Goal: Task Accomplishment & Management: Manage account settings

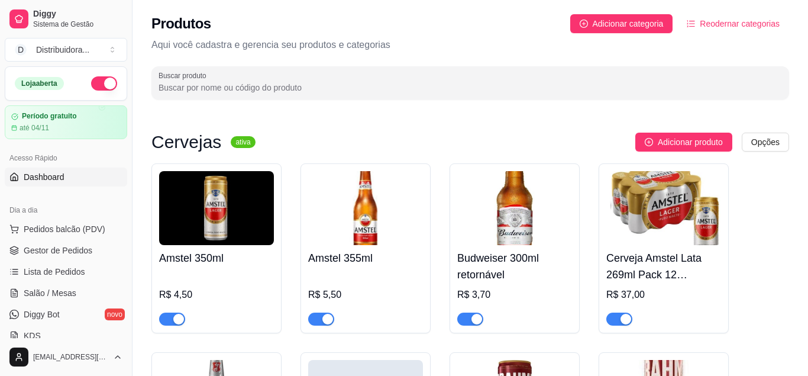
click at [53, 176] on span "Dashboard" at bounding box center [44, 177] width 41 height 12
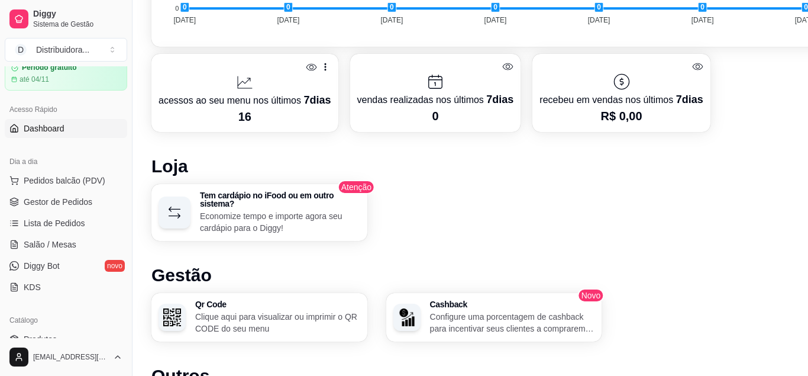
scroll to position [75, 0]
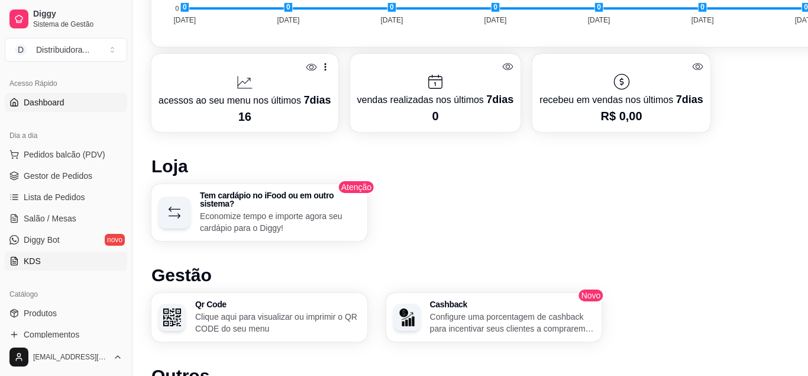
click at [51, 263] on link "KDS" at bounding box center [66, 260] width 122 height 19
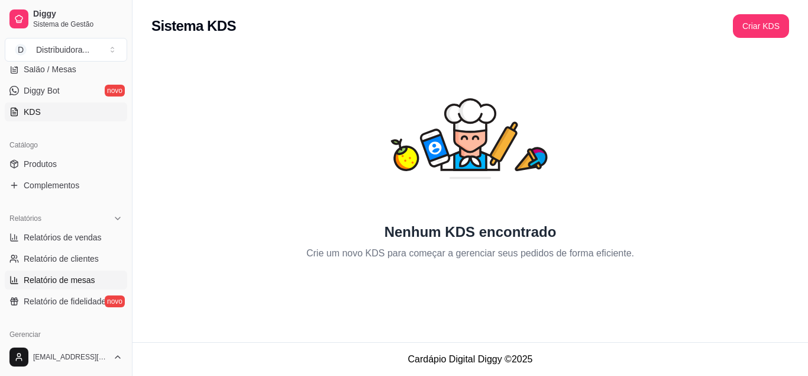
scroll to position [298, 0]
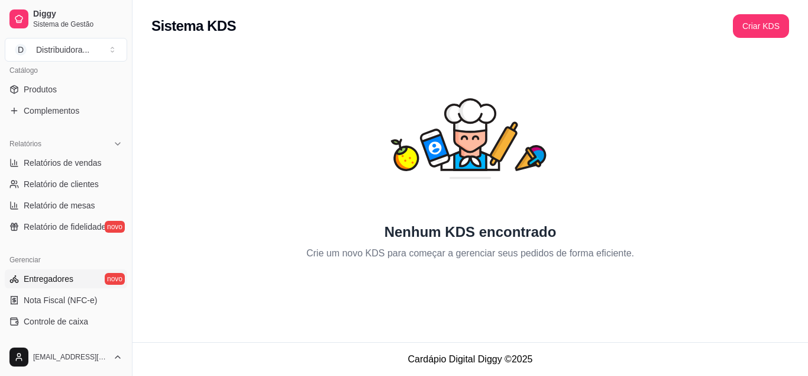
click at [61, 278] on span "Entregadores" at bounding box center [49, 279] width 50 height 12
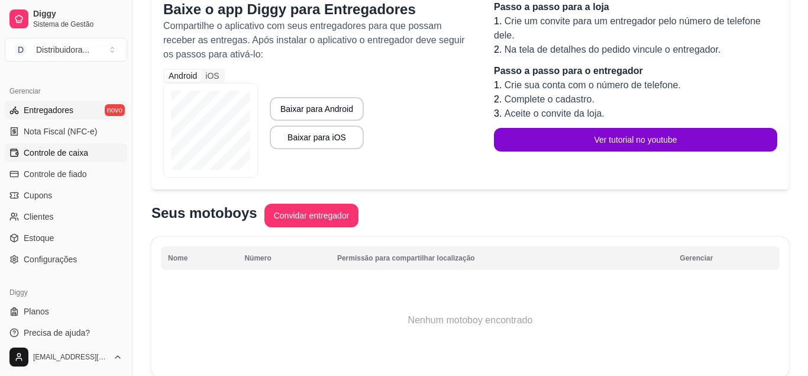
scroll to position [476, 0]
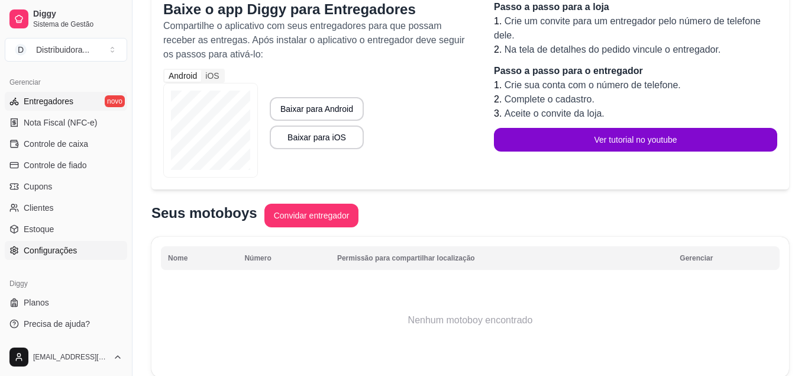
click at [66, 249] on span "Configurações" at bounding box center [50, 250] width 53 height 12
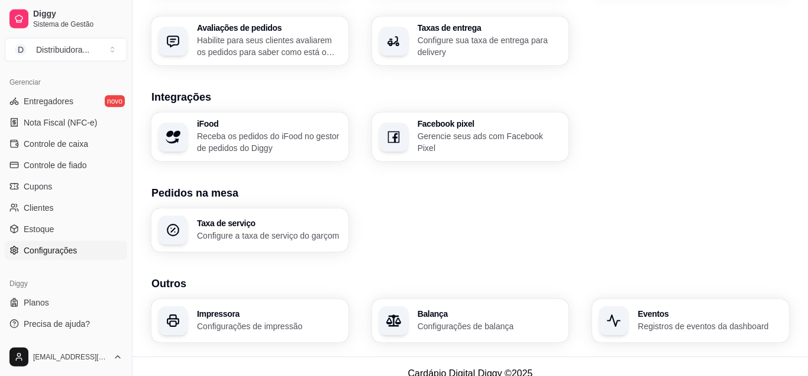
scroll to position [453, 0]
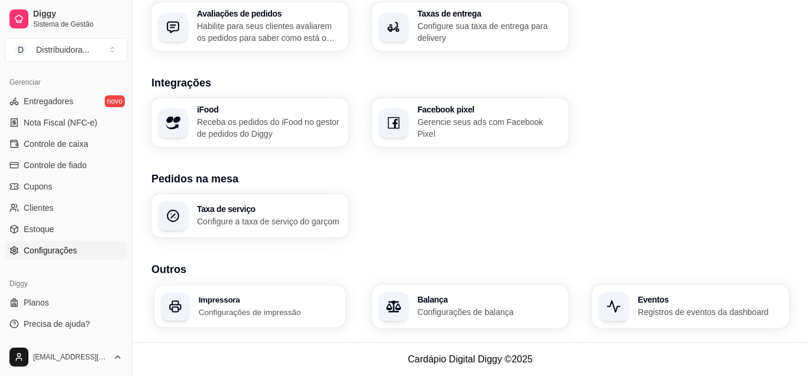
click at [267, 299] on h3 "Impressora" at bounding box center [269, 299] width 140 height 8
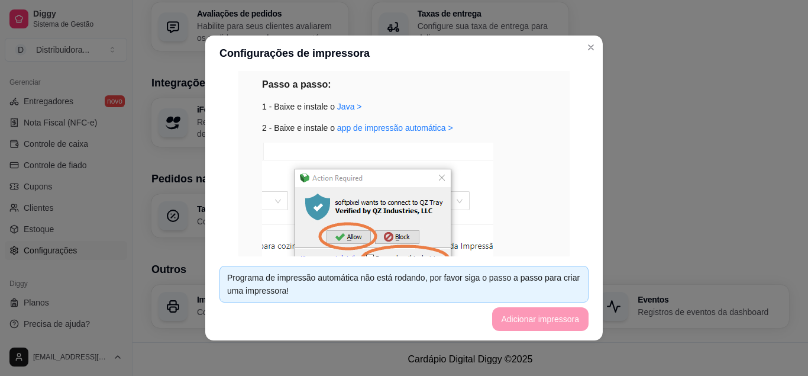
scroll to position [294, 0]
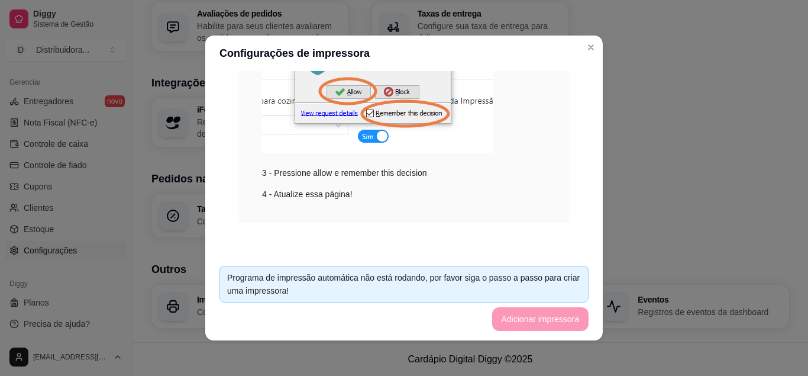
click at [524, 318] on footer "Programa de impressão automática não está rodando, por favor siga o passo a pas…" at bounding box center [404, 298] width 398 height 84
click at [519, 295] on div "Programa de impressão automática não está rodando, por favor siga o passo a pas…" at bounding box center [404, 284] width 354 height 26
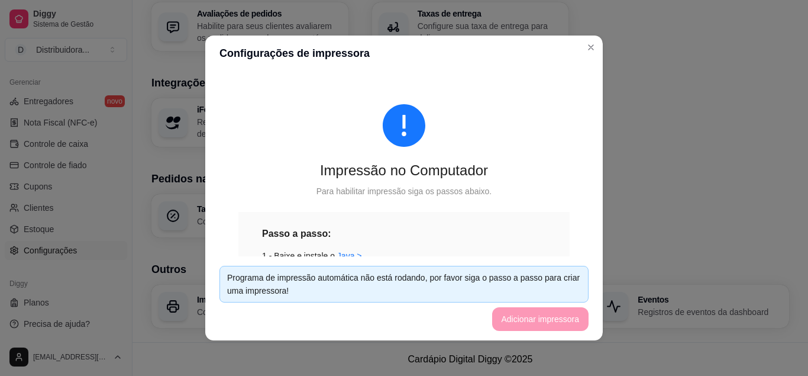
scroll to position [75, 0]
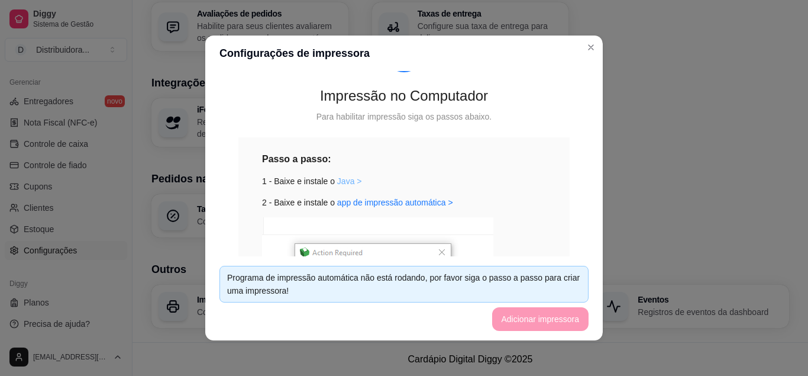
click at [347, 182] on link "Java >" at bounding box center [349, 180] width 25 height 9
click at [360, 202] on link "app de impressão automática >" at bounding box center [395, 202] width 116 height 9
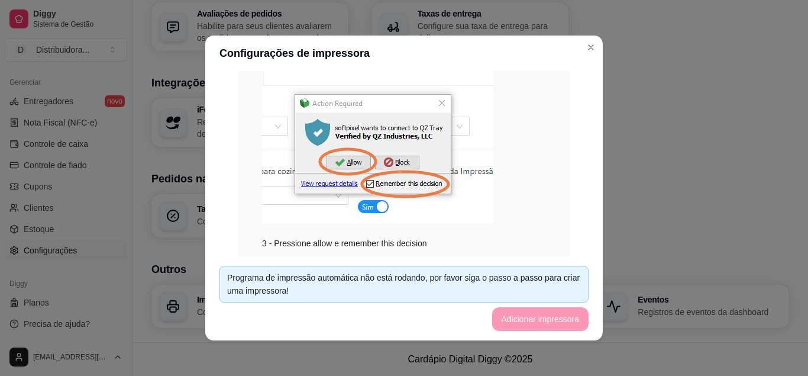
scroll to position [294, 0]
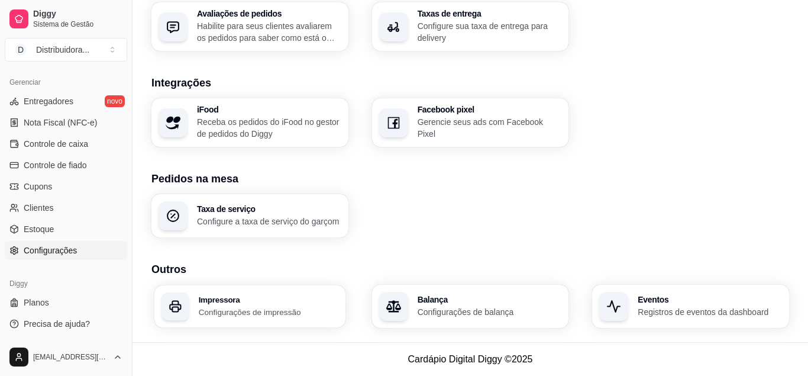
click at [266, 317] on p "Configurações de impressão" at bounding box center [269, 311] width 140 height 11
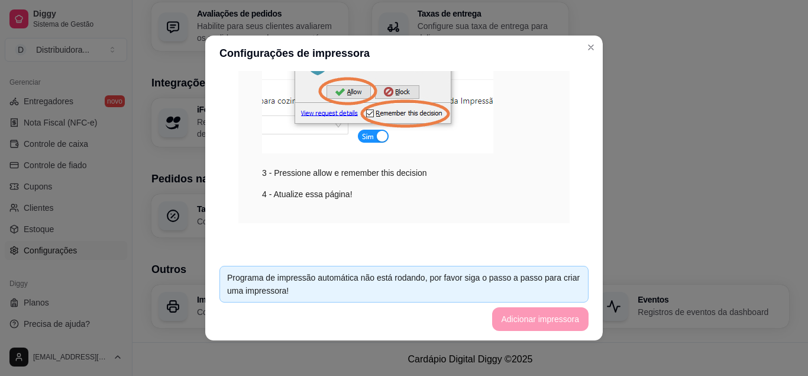
click at [534, 324] on footer "Programa de impressão automática não está rodando, por favor siga o passo a pas…" at bounding box center [404, 298] width 398 height 84
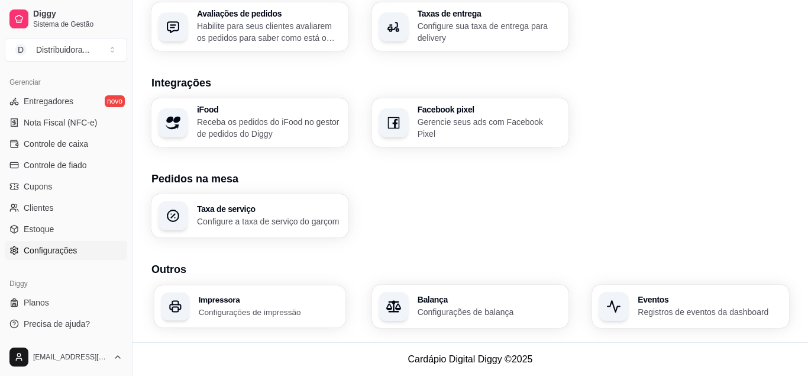
click at [237, 314] on p "Configurações de impressão" at bounding box center [269, 311] width 140 height 11
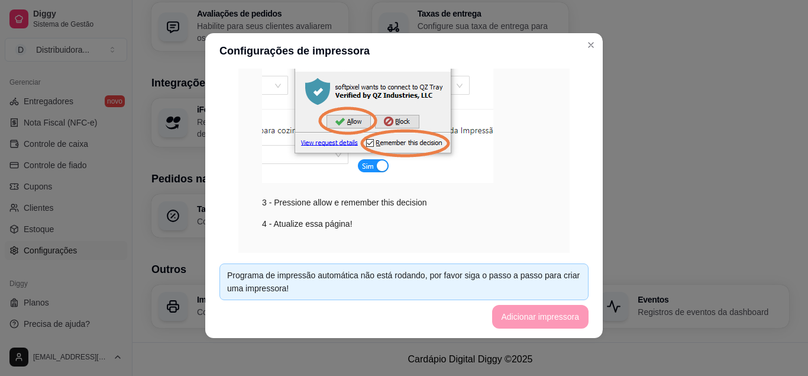
scroll to position [294, 0]
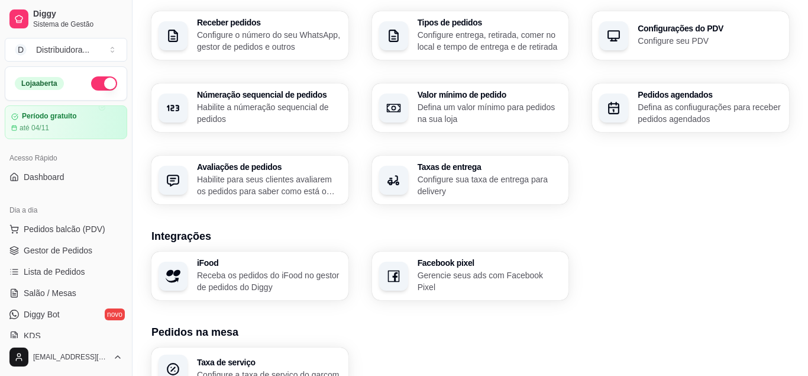
scroll to position [423, 0]
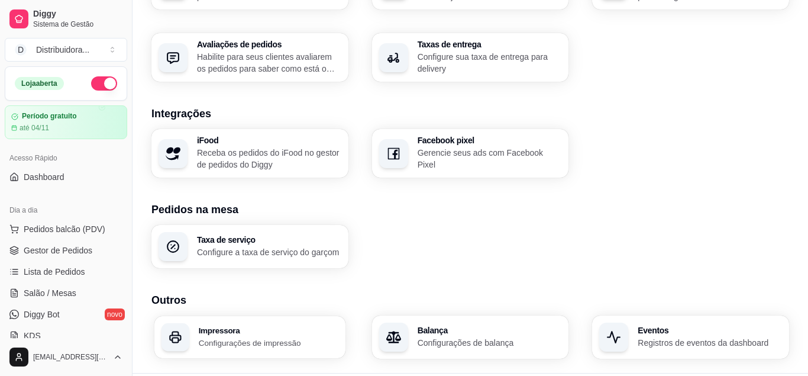
click at [263, 340] on p "Configurações de impressão" at bounding box center [269, 342] width 140 height 11
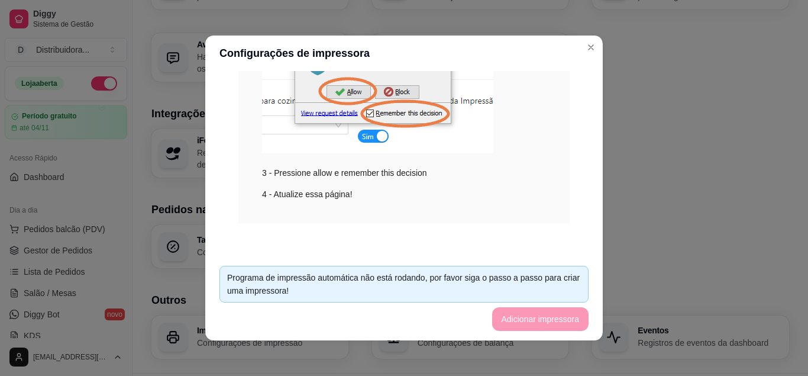
scroll to position [2, 0]
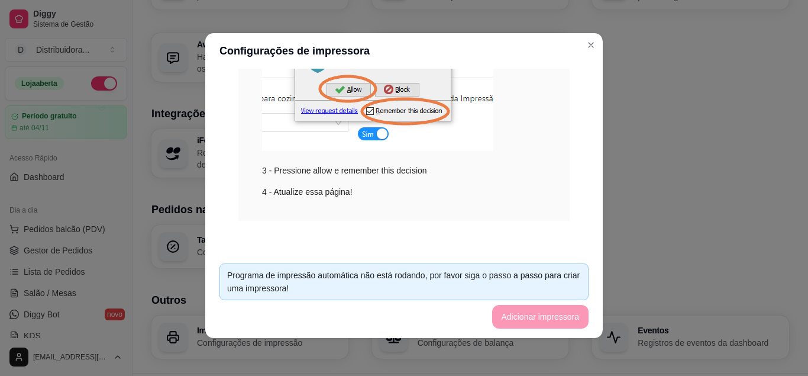
click at [528, 315] on footer "Programa de impressão automática não está rodando, por favor siga o passo a pas…" at bounding box center [404, 296] width 398 height 84
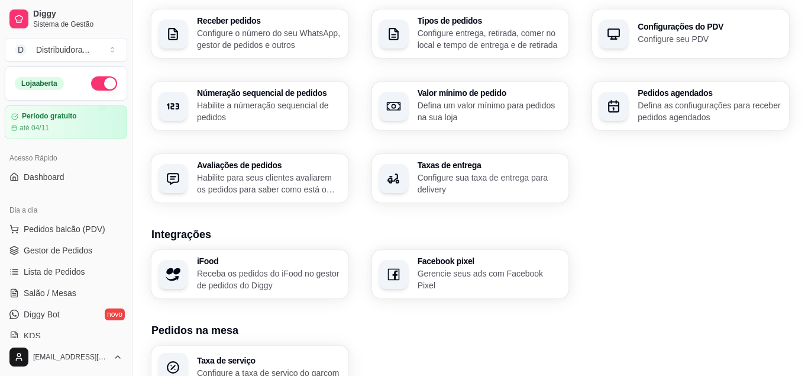
scroll to position [453, 0]
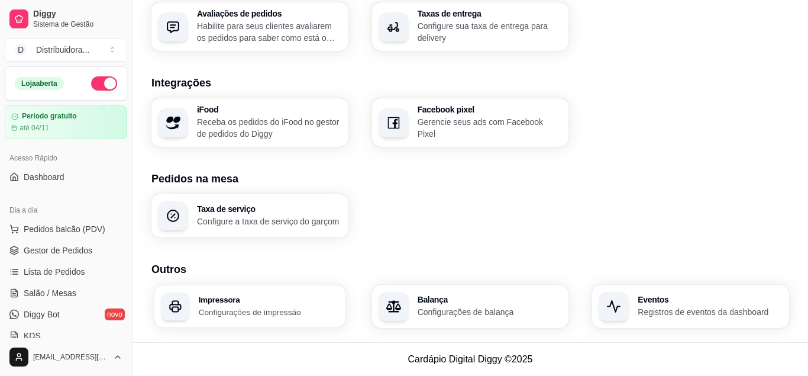
click at [247, 301] on h3 "Impressora" at bounding box center [269, 299] width 140 height 8
click at [283, 124] on p "Receba os pedidos do iFood no gestor de pedidos do Diggy" at bounding box center [269, 128] width 144 height 24
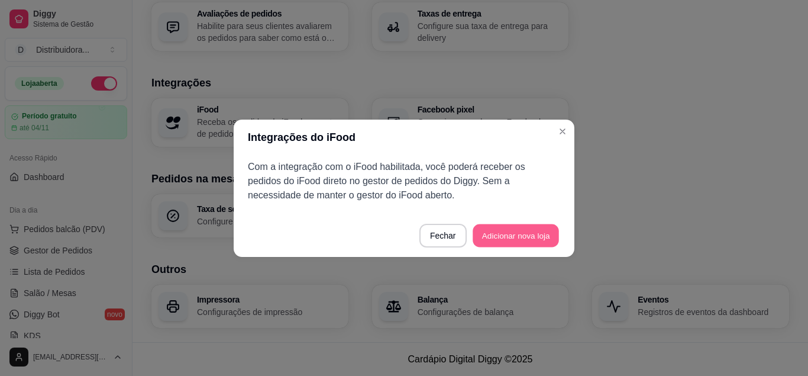
click at [506, 226] on button "Adicionar nova loja" at bounding box center [516, 235] width 86 height 23
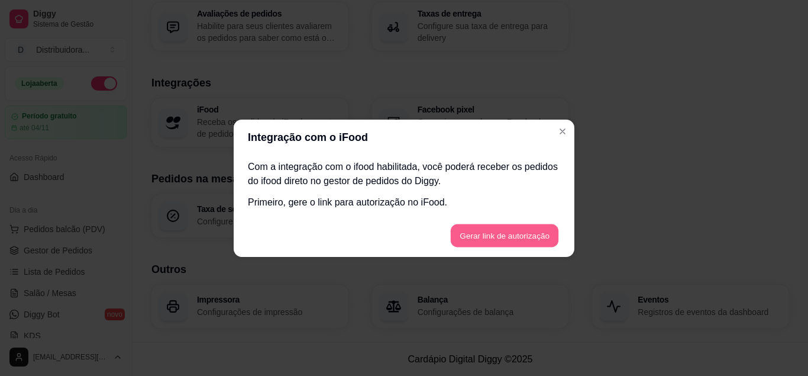
click at [514, 238] on button "Gerar link de autorização" at bounding box center [504, 235] width 108 height 23
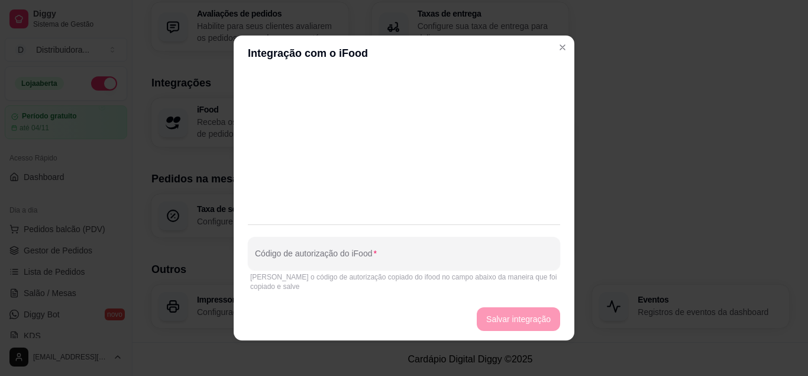
scroll to position [615, 0]
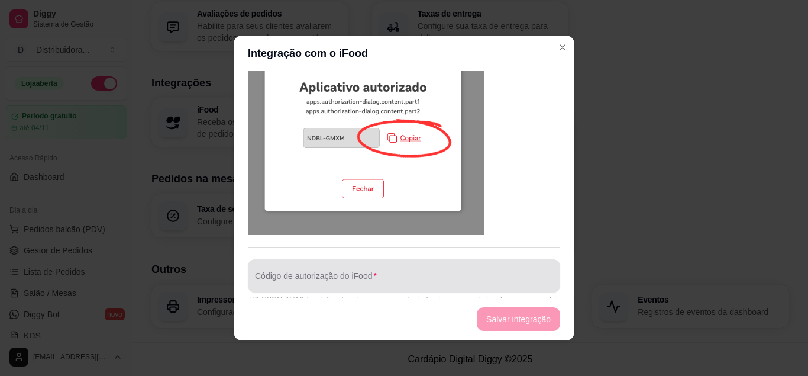
click at [295, 275] on input "Código de autorização do iFood" at bounding box center [404, 281] width 298 height 12
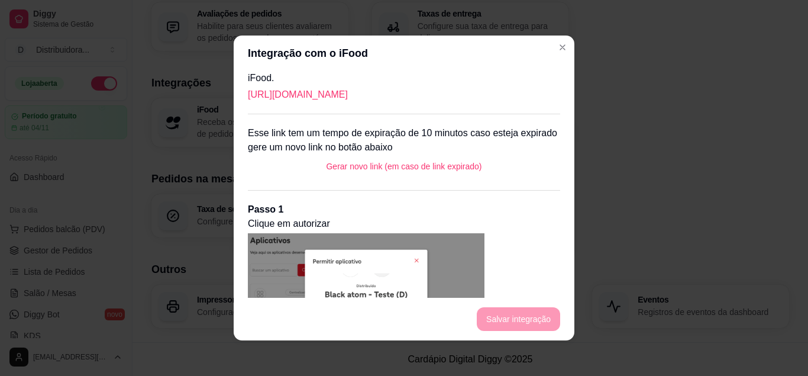
scroll to position [18, 0]
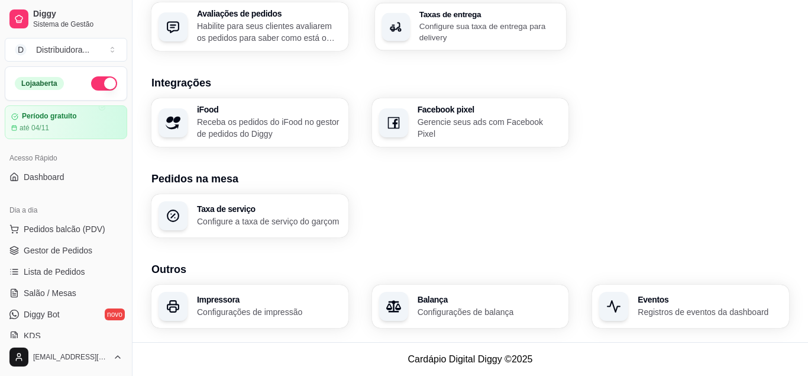
click at [451, 36] on p "Configure sua taxa de entrega para delivery" at bounding box center [489, 31] width 140 height 23
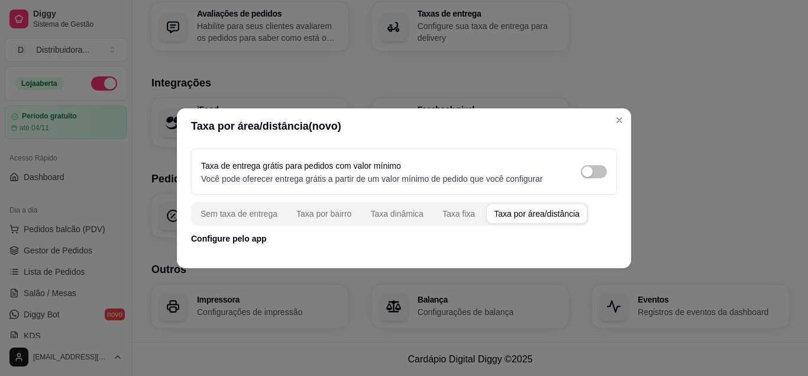
click at [520, 211] on div "Taxa por área/distância" at bounding box center [537, 214] width 86 height 12
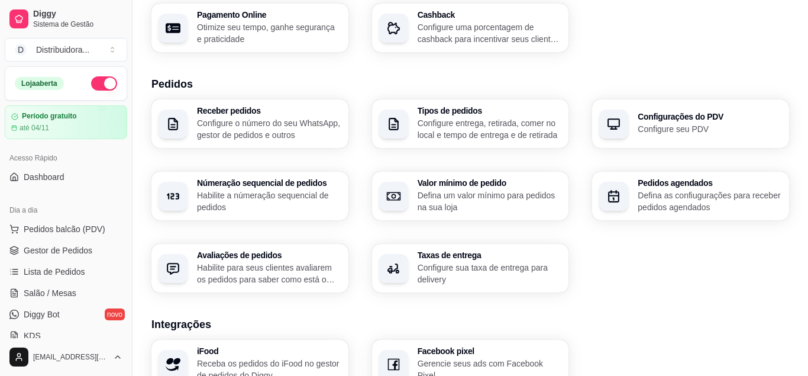
scroll to position [0, 0]
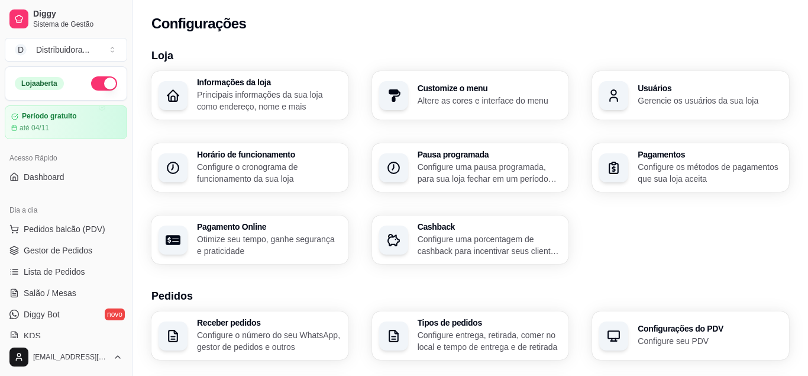
click at [462, 207] on div "Informações da loja Principais informações da sua loja como endereço, nome e ma…" at bounding box center [470, 167] width 638 height 193
click at [69, 227] on span "Pedidos balcão (PDV)" at bounding box center [65, 229] width 82 height 12
click at [69, 227] on img at bounding box center [84, 212] width 109 height 74
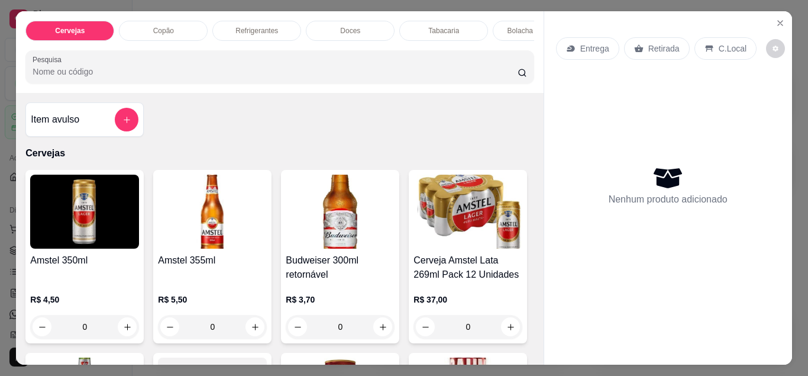
click at [782, 22] on icon "Close" at bounding box center [780, 23] width 5 height 5
click at [556, 104] on div "Nenhum produto adicionado" at bounding box center [668, 185] width 224 height 232
click at [781, 22] on icon "Close" at bounding box center [780, 23] width 5 height 5
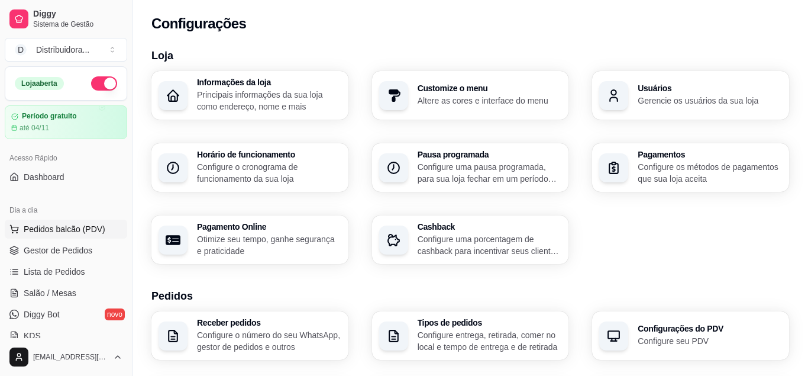
click at [46, 225] on span "Pedidos balcão (PDV)" at bounding box center [65, 229] width 82 height 12
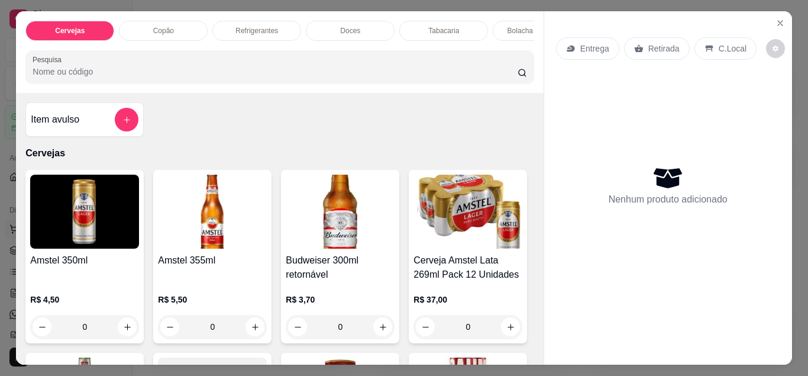
click at [49, 231] on img at bounding box center [84, 212] width 109 height 74
click at [785, 21] on icon "Close" at bounding box center [780, 22] width 9 height 9
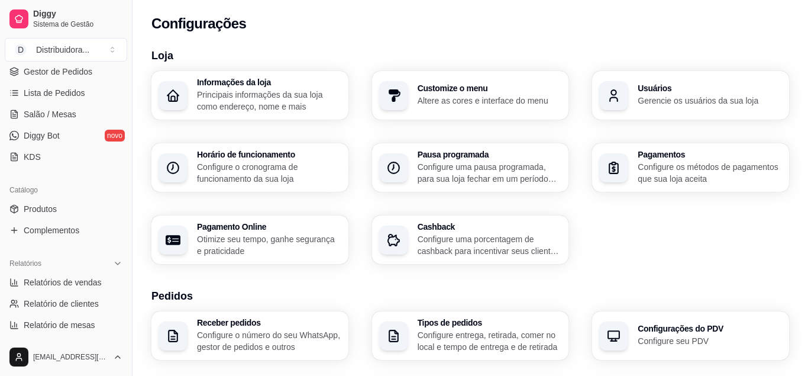
scroll to position [178, 0]
click at [56, 138] on span "Diggy Bot" at bounding box center [42, 137] width 36 height 12
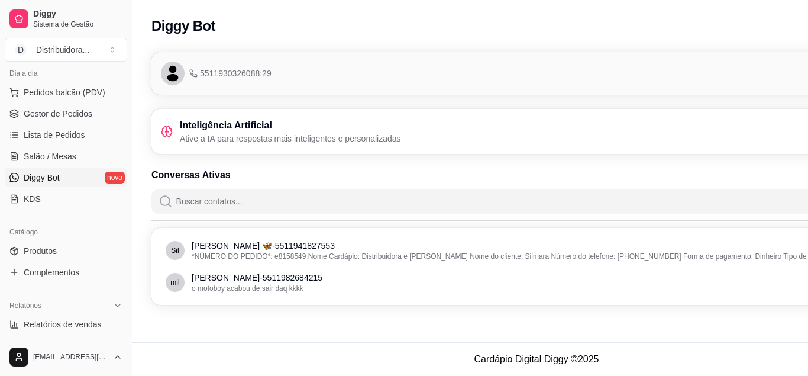
scroll to position [103, 0]
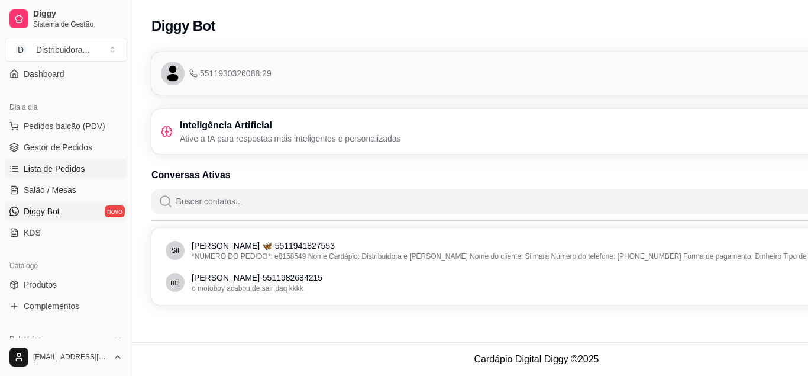
click at [60, 166] on span "Lista de Pedidos" at bounding box center [55, 169] width 62 height 12
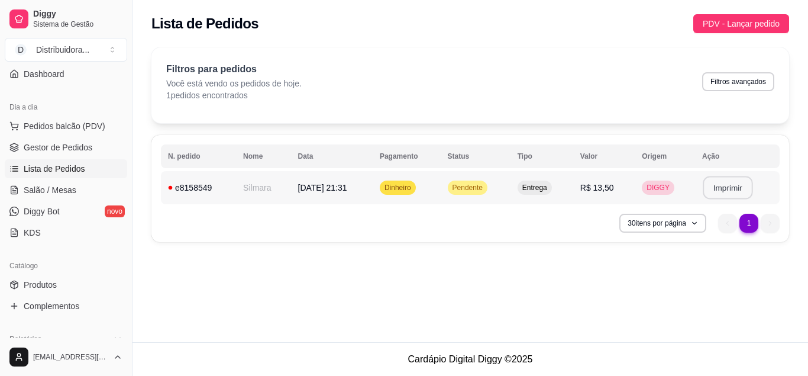
click at [717, 188] on button "Imprimir" at bounding box center [728, 187] width 50 height 23
click at [733, 193] on button "Imprimir" at bounding box center [727, 188] width 51 height 24
click at [742, 190] on button "Imprimir" at bounding box center [728, 187] width 50 height 23
click at [726, 191] on button "Imprimir" at bounding box center [727, 188] width 51 height 24
click at [738, 186] on button "Imprimir" at bounding box center [728, 187] width 50 height 23
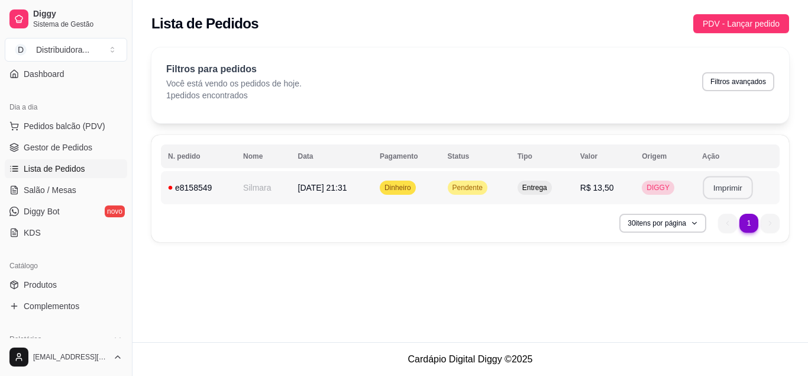
click at [728, 191] on button "Imprimir" at bounding box center [728, 187] width 50 height 23
click at [718, 193] on button "Imprimir" at bounding box center [727, 188] width 51 height 24
click at [742, 184] on button "Imprimir" at bounding box center [728, 187] width 50 height 23
click at [472, 186] on span "Pendente" at bounding box center [467, 187] width 35 height 9
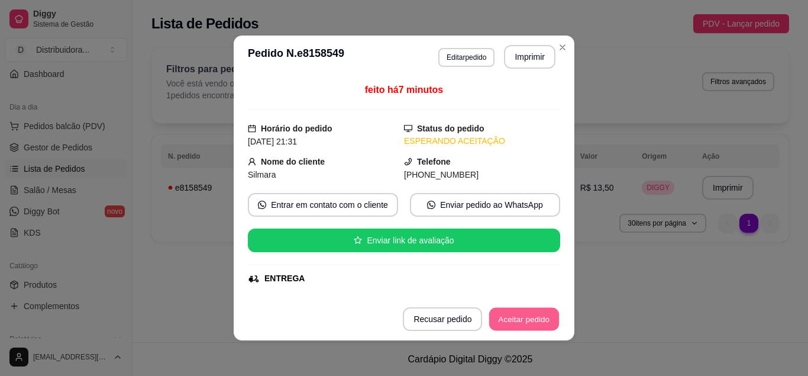
click at [519, 320] on button "Aceitar pedido" at bounding box center [524, 319] width 70 height 23
click at [532, 314] on button "Mover para preparo" at bounding box center [515, 319] width 92 height 24
click at [516, 321] on button "Mover para entrega" at bounding box center [514, 319] width 89 height 23
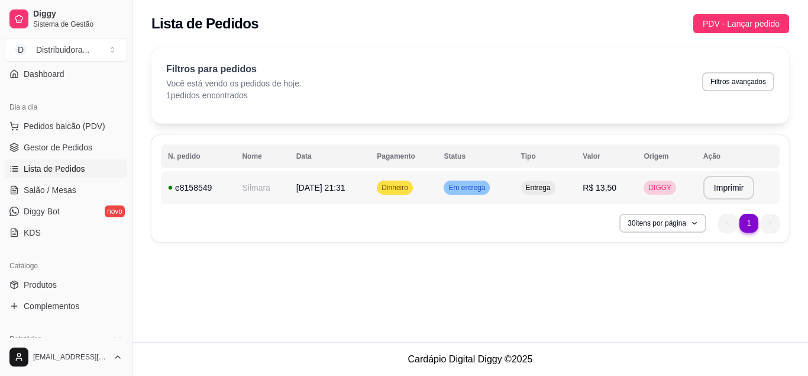
click at [469, 186] on span "Em entrega" at bounding box center [466, 187] width 41 height 9
click at [482, 187] on span "Em entrega" at bounding box center [466, 187] width 41 height 9
click at [183, 192] on div "e8158549" at bounding box center [198, 188] width 60 height 12
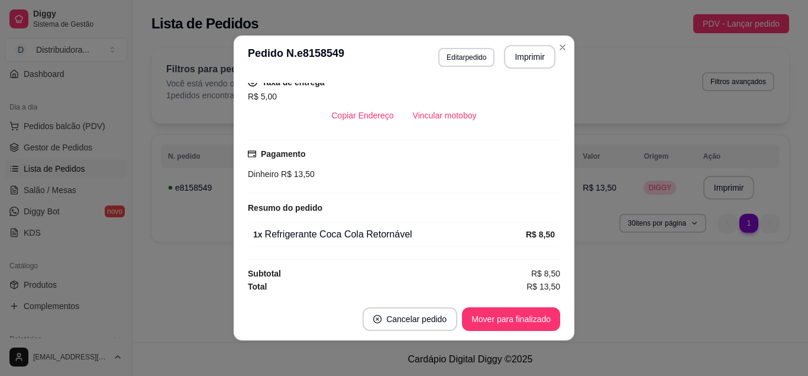
scroll to position [115, 0]
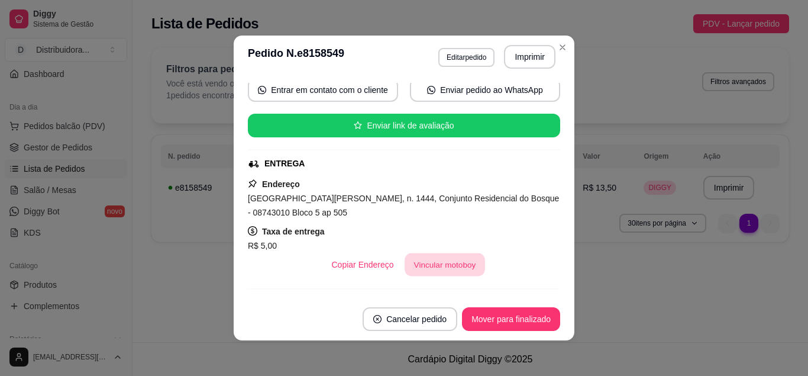
click at [443, 264] on button "Vincular motoboy" at bounding box center [445, 264] width 80 height 23
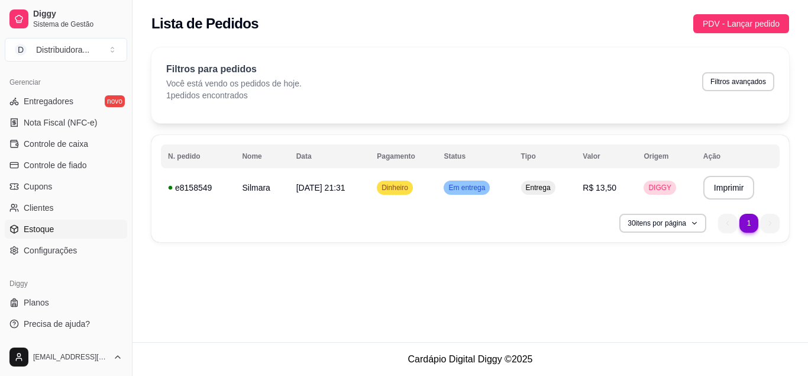
scroll to position [401, 0]
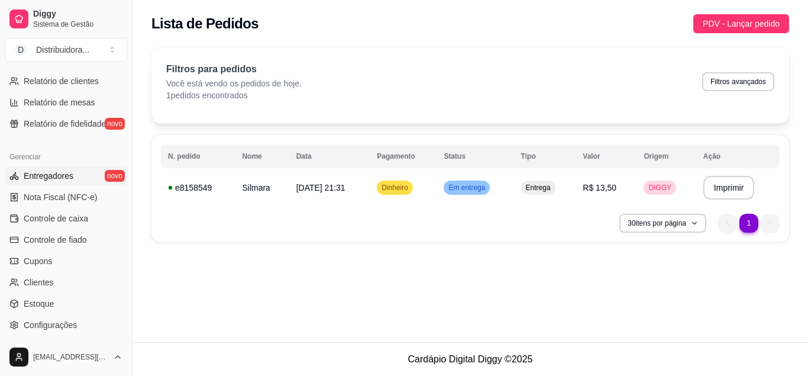
click at [60, 175] on span "Entregadores" at bounding box center [49, 176] width 50 height 12
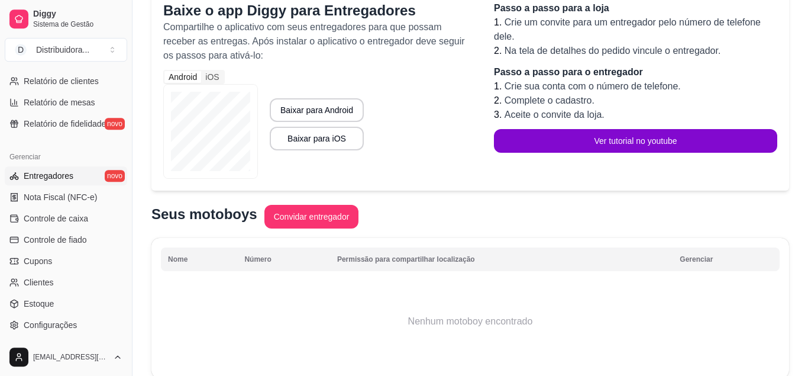
scroll to position [121, 0]
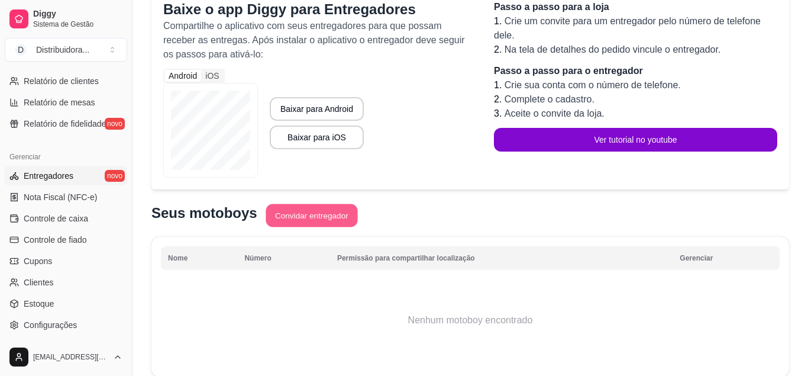
click at [298, 213] on button "Convidar entregador" at bounding box center [312, 215] width 92 height 23
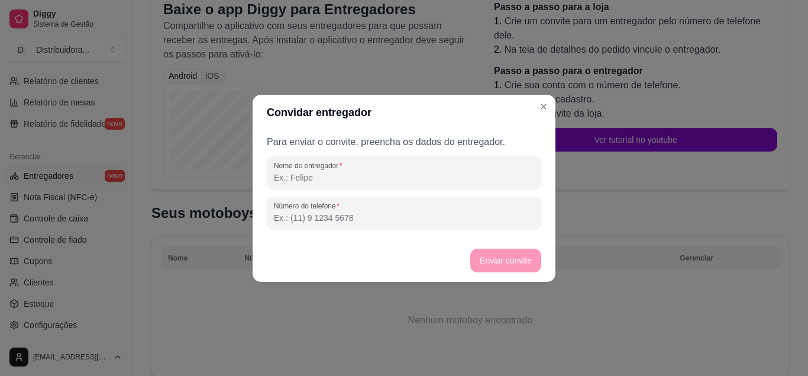
click at [299, 179] on input "Nome do entregador" at bounding box center [404, 178] width 260 height 12
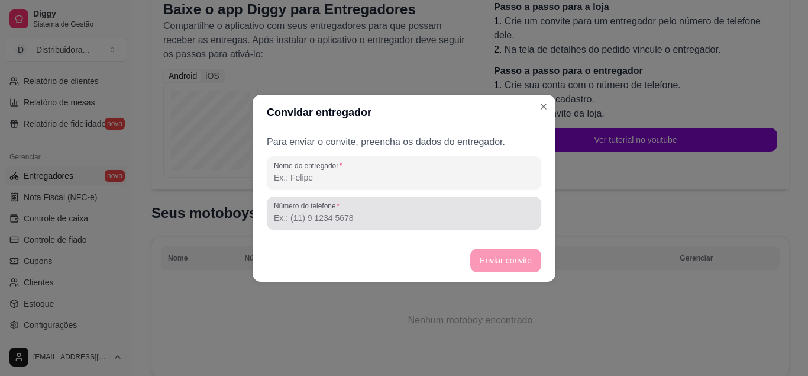
click at [282, 217] on input "Número do telefone" at bounding box center [404, 218] width 260 height 12
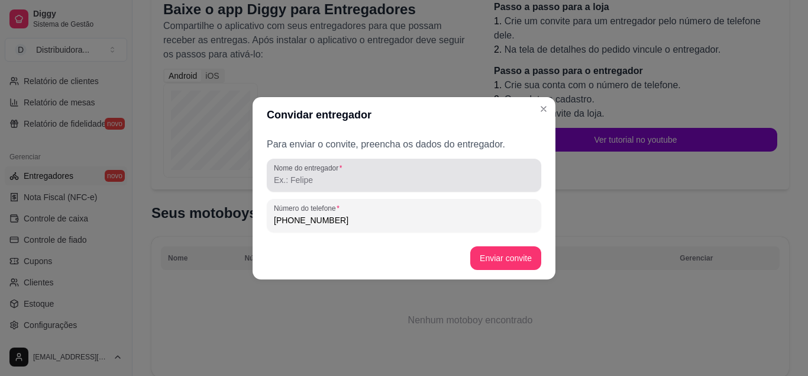
type input "[PHONE_NUMBER]"
click at [301, 185] on input "Nome do entregador" at bounding box center [404, 180] width 260 height 12
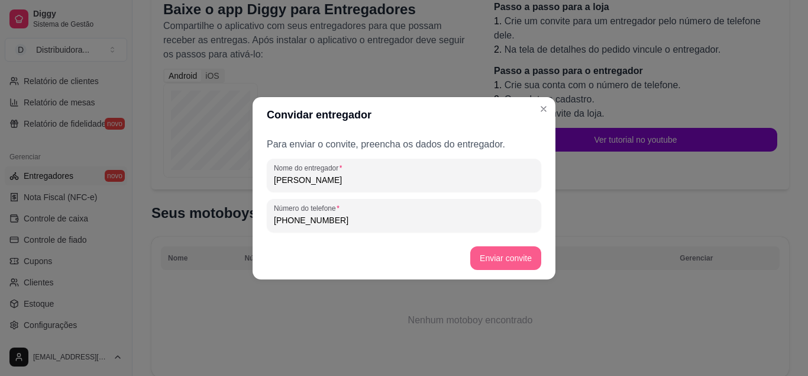
type input "[PERSON_NAME]"
click at [524, 258] on button "Enviar convite" at bounding box center [505, 258] width 71 height 24
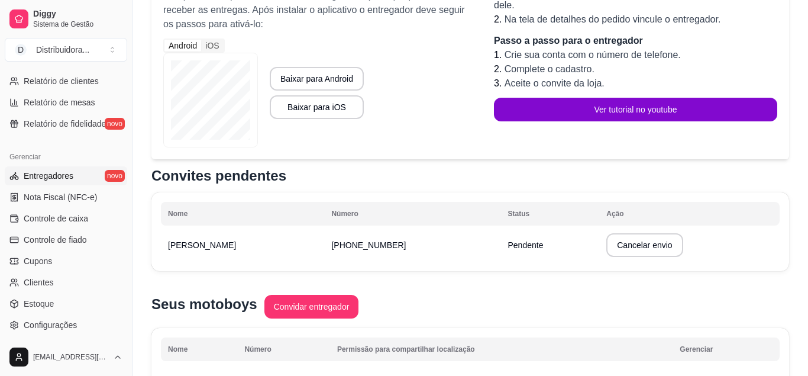
scroll to position [181, 0]
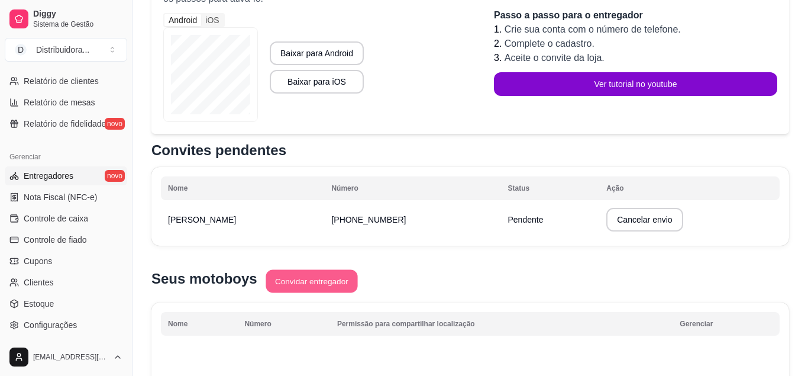
click at [317, 278] on button "Convidar entregador" at bounding box center [312, 281] width 92 height 23
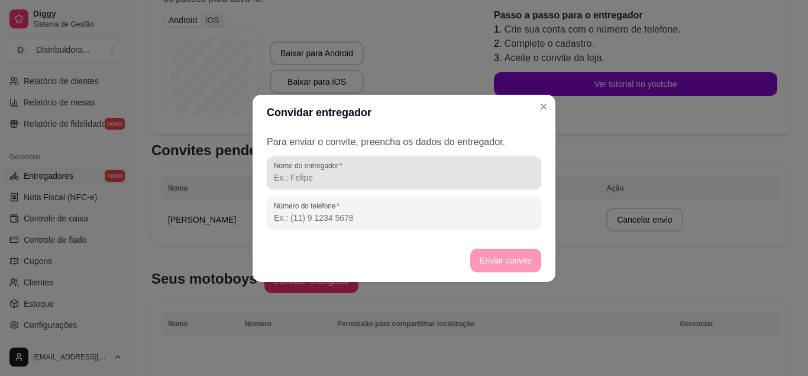
click at [330, 181] on input "Nome do entregador" at bounding box center [404, 178] width 260 height 12
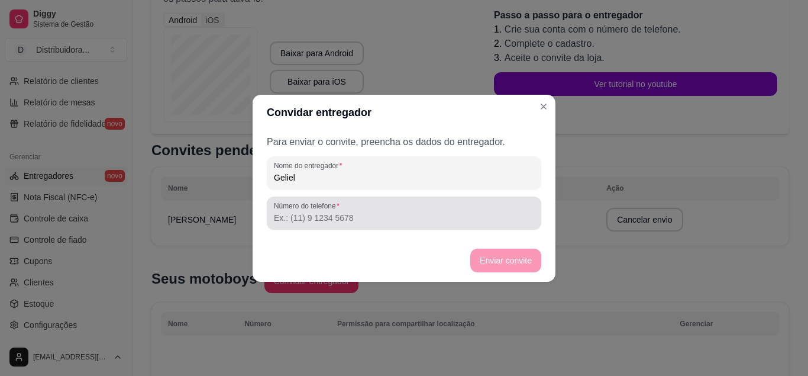
type input "Geliel"
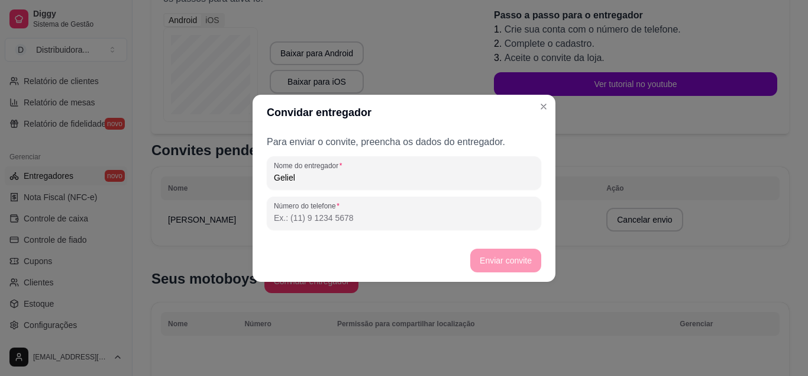
click at [328, 223] on input "Número do telefone" at bounding box center [404, 218] width 260 height 12
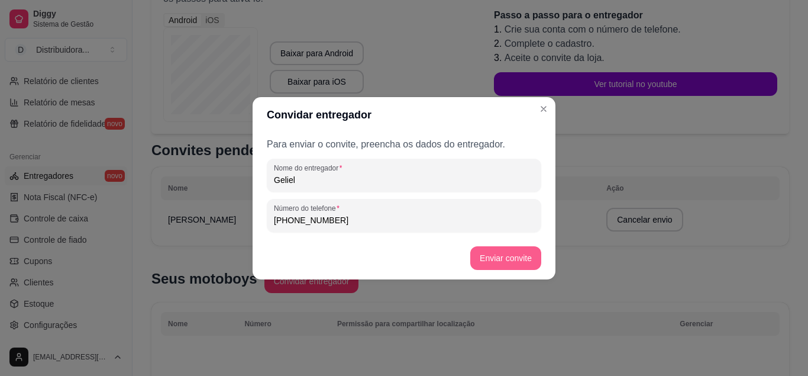
type input "[PHONE_NUMBER]"
click at [511, 258] on button "Enviar convite" at bounding box center [505, 258] width 71 height 24
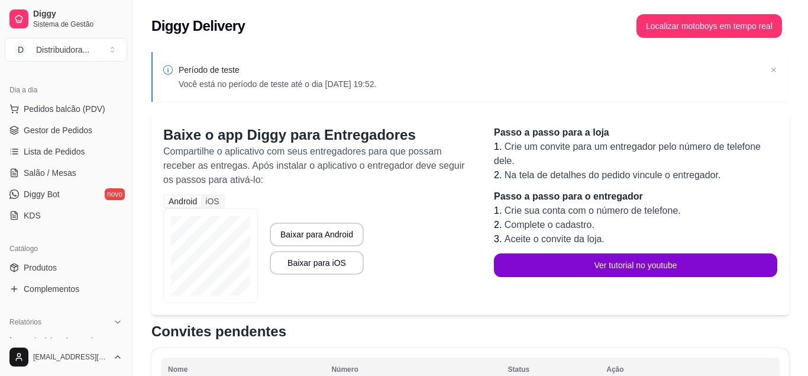
scroll to position [103, 0]
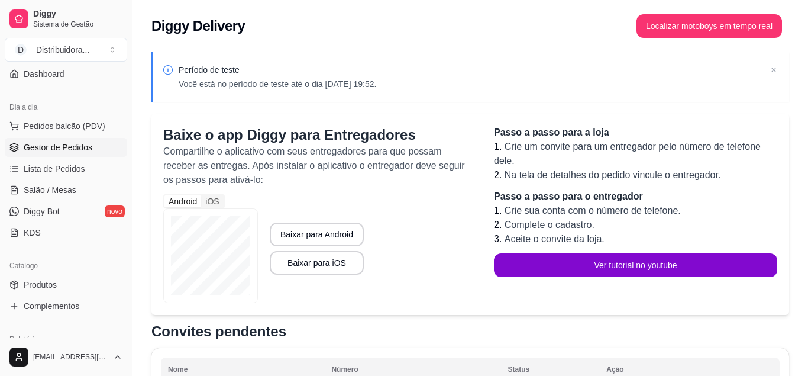
click at [75, 153] on span "Gestor de Pedidos" at bounding box center [58, 147] width 69 height 12
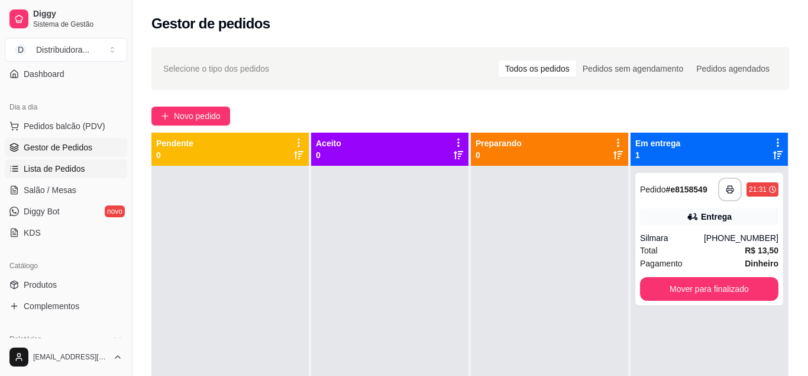
click at [43, 172] on span "Lista de Pedidos" at bounding box center [55, 169] width 62 height 12
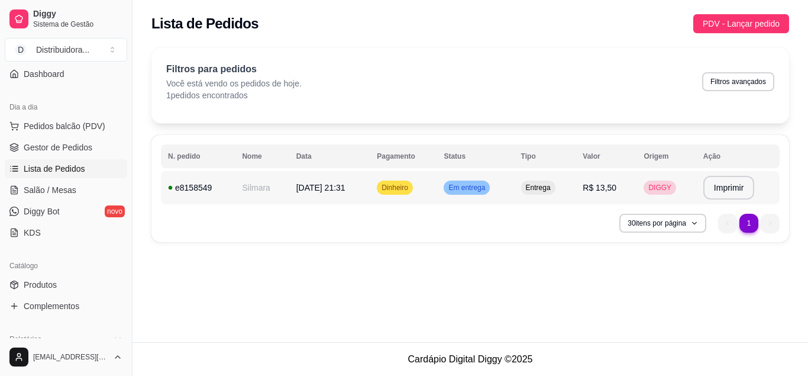
click at [484, 186] on span "Em entrega" at bounding box center [466, 187] width 41 height 9
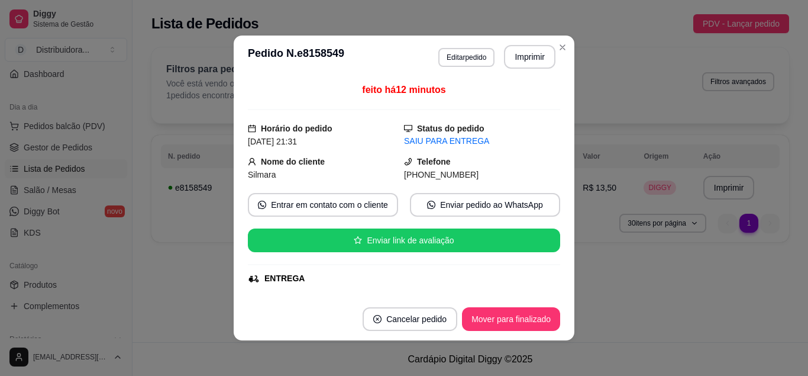
click at [270, 283] on div "ENTREGA" at bounding box center [285, 278] width 40 height 12
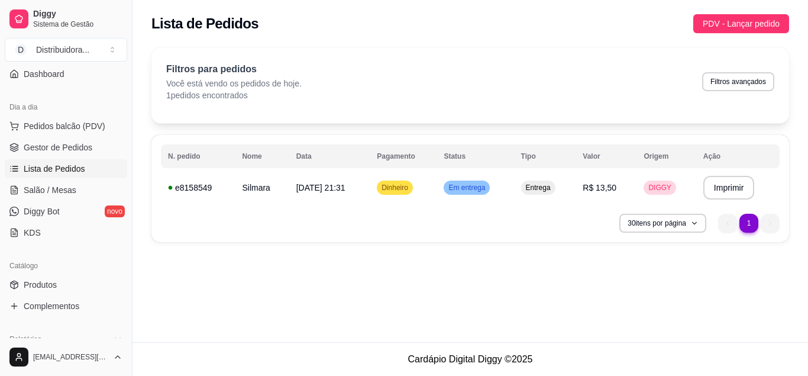
click at [569, 294] on div "**********" at bounding box center [471, 171] width 676 height 342
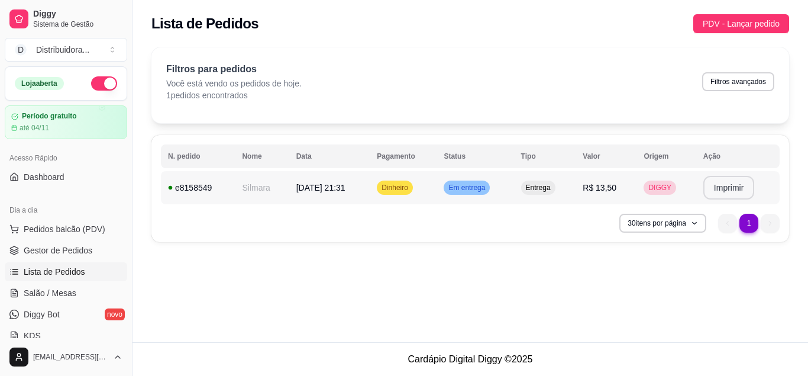
click at [728, 188] on button "Imprimir" at bounding box center [729, 188] width 51 height 24
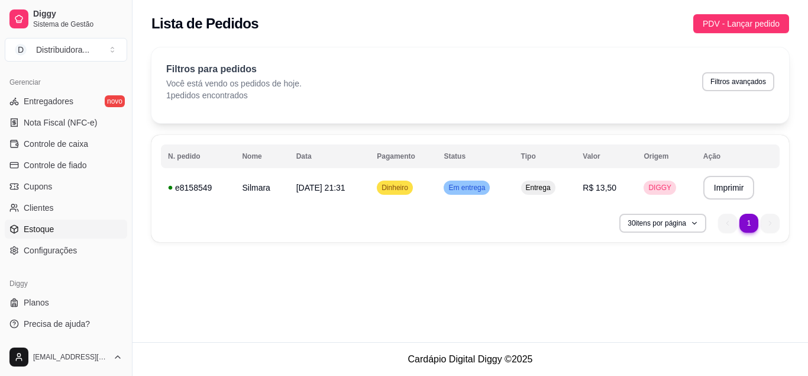
scroll to position [401, 0]
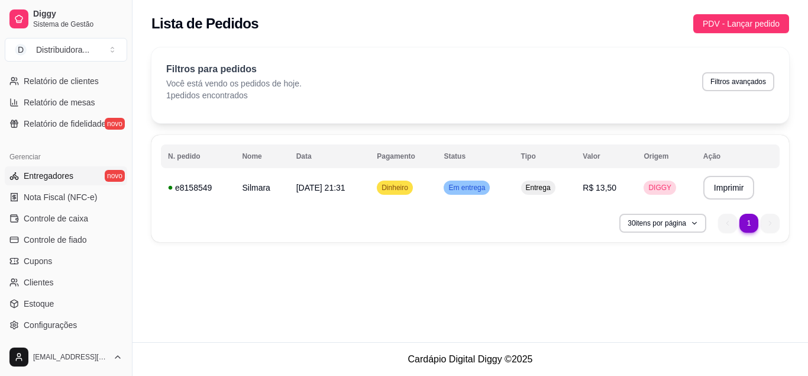
click at [54, 172] on span "Entregadores" at bounding box center [49, 176] width 50 height 12
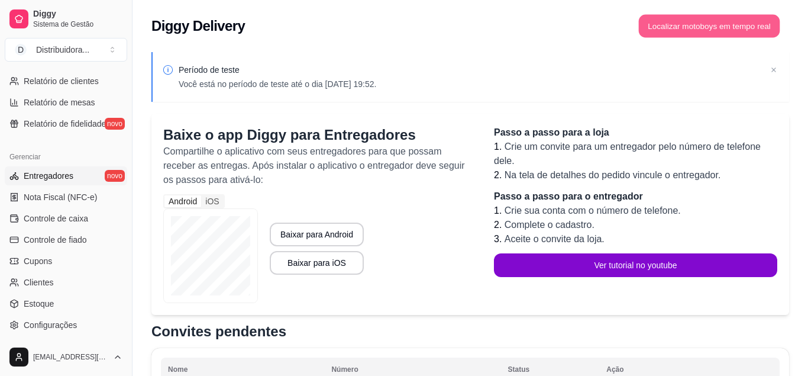
click at [692, 14] on div "Localizar motoboys em tempo real" at bounding box center [713, 26] width 153 height 24
click at [694, 27] on button "Localizar motoboys em tempo real" at bounding box center [710, 26] width 146 height 24
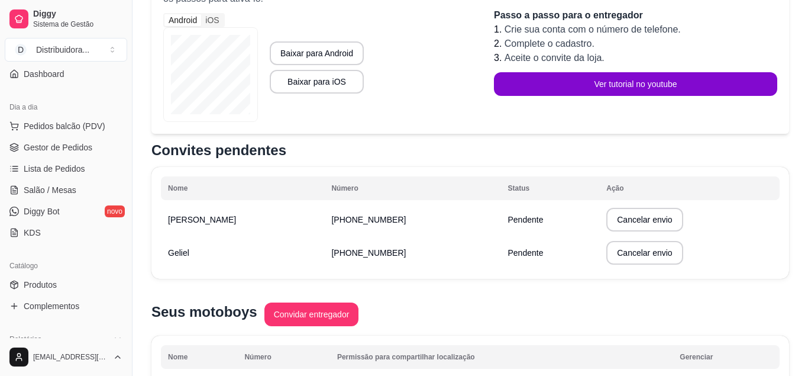
scroll to position [28, 0]
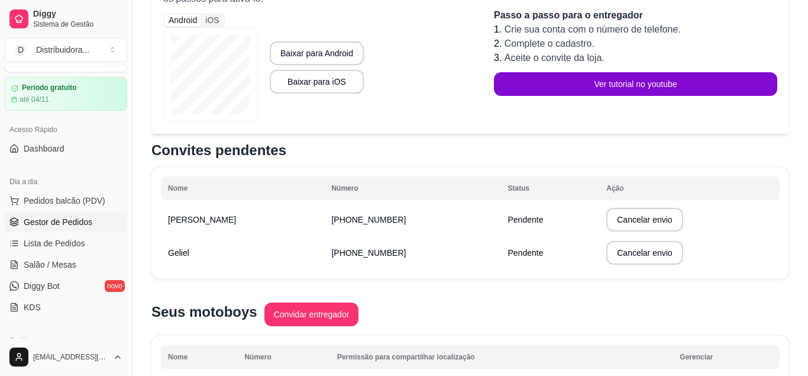
click at [82, 220] on span "Gestor de Pedidos" at bounding box center [58, 222] width 69 height 12
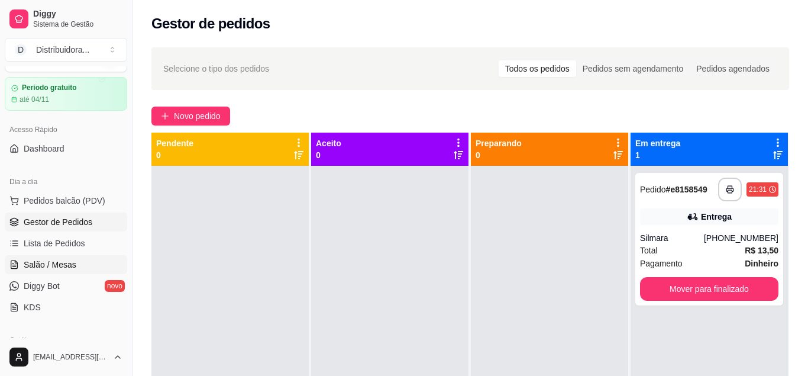
click at [67, 255] on link "Salão / Mesas" at bounding box center [66, 264] width 122 height 19
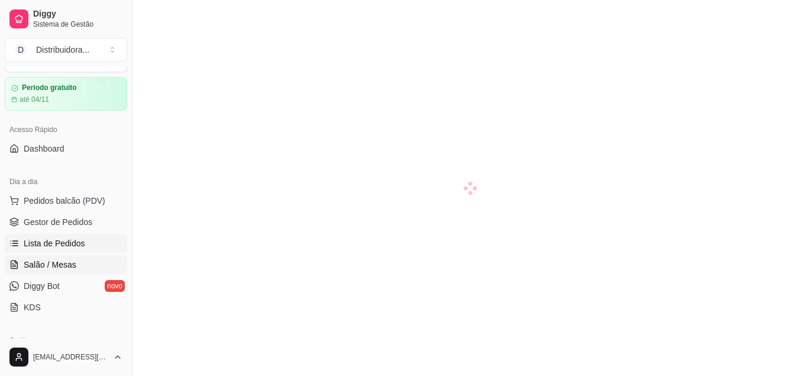
click at [66, 247] on span "Lista de Pedidos" at bounding box center [55, 243] width 62 height 12
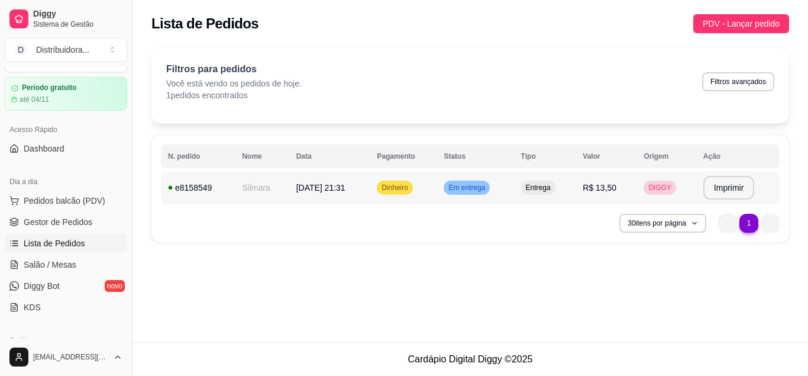
click at [667, 190] on span "DIGGY" at bounding box center [660, 187] width 28 height 9
click at [544, 189] on span "Entrega" at bounding box center [539, 187] width 30 height 9
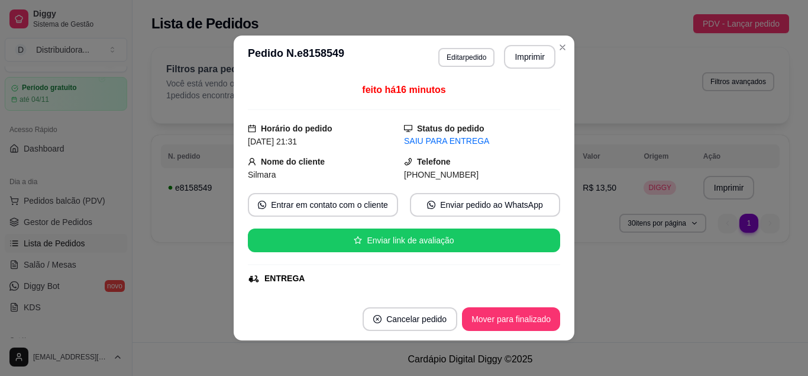
click at [446, 138] on div "SAIU PARA ENTREGA" at bounding box center [482, 141] width 156 height 12
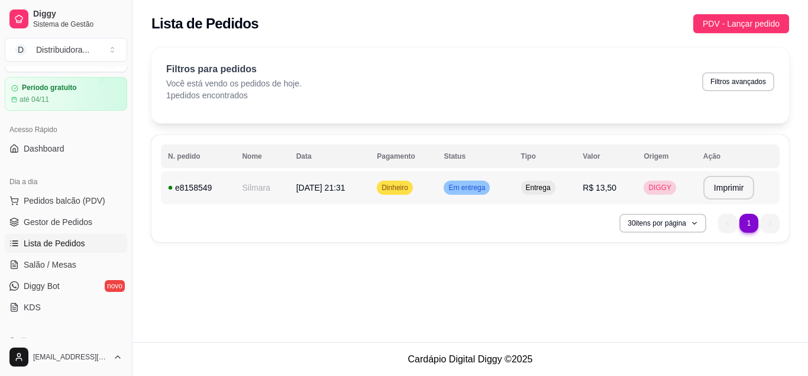
click at [407, 188] on span "Dinheiro" at bounding box center [394, 187] width 31 height 9
click at [691, 225] on button "30 itens por página" at bounding box center [663, 223] width 84 height 18
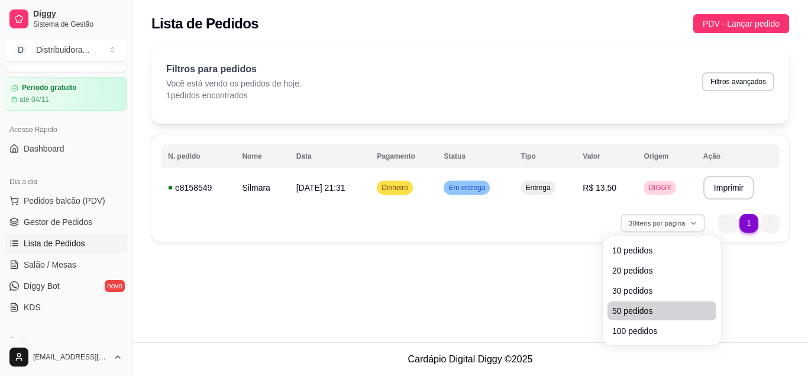
click at [622, 314] on span "50 pedidos" at bounding box center [661, 311] width 99 height 12
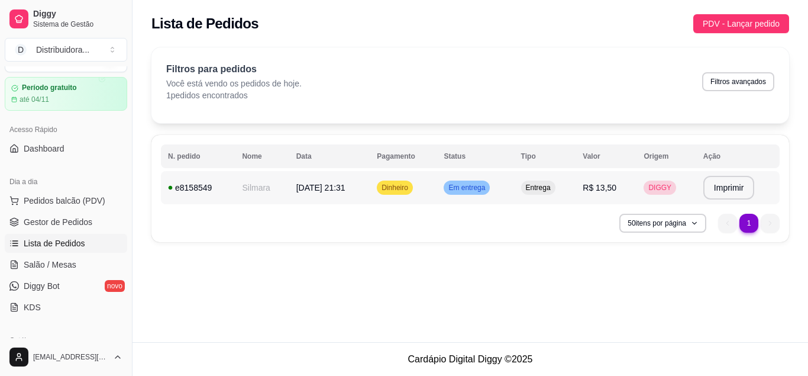
click at [178, 186] on div "e8158549" at bounding box center [198, 188] width 60 height 12
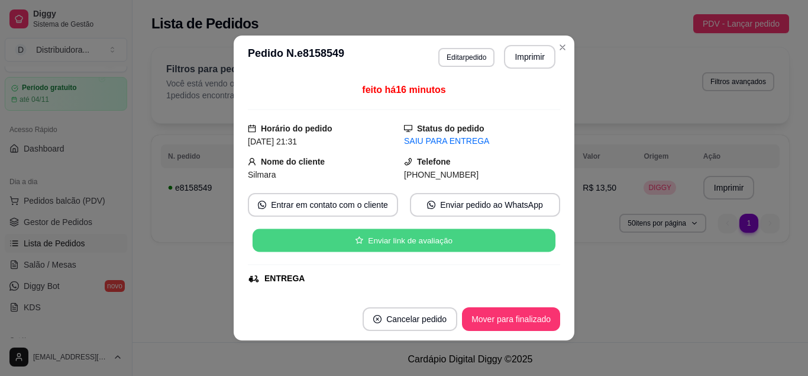
click at [392, 237] on button "Enviar link de avaliação" at bounding box center [404, 240] width 303 height 23
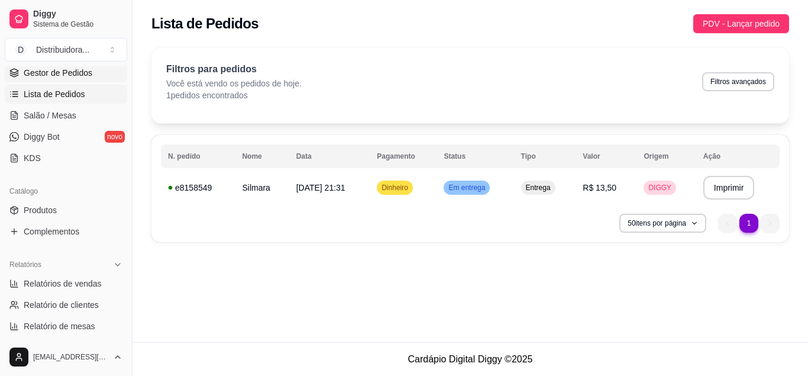
scroll to position [401, 0]
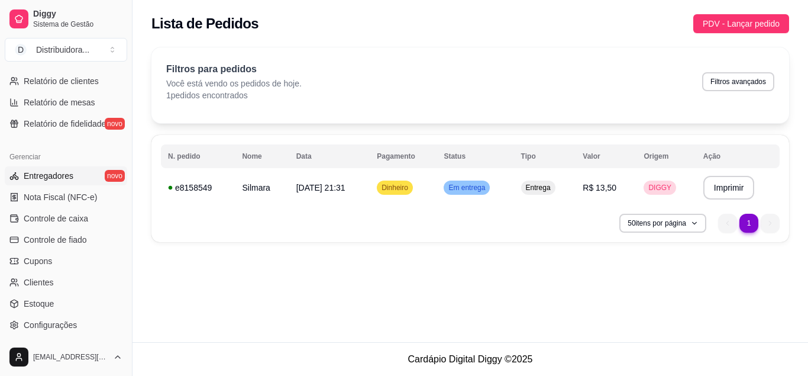
click at [60, 182] on link "Entregadores novo" at bounding box center [66, 175] width 122 height 19
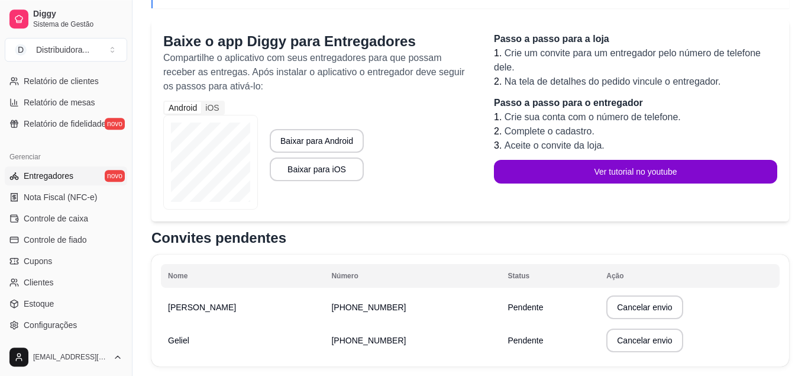
scroll to position [181, 0]
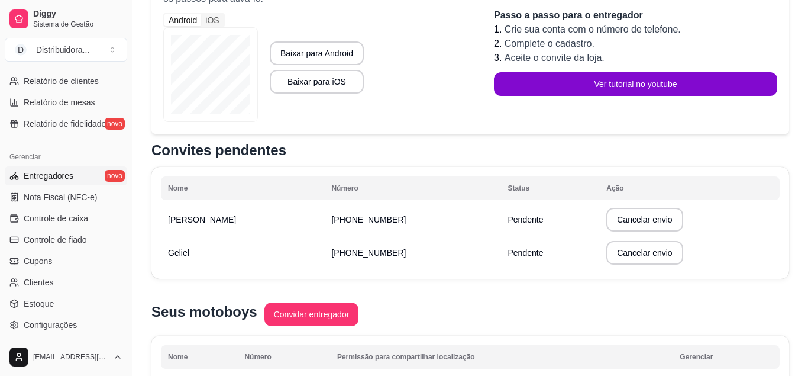
click at [508, 218] on span "Pendente" at bounding box center [526, 219] width 36 height 9
click at [350, 219] on td "[PHONE_NUMBER]" at bounding box center [412, 219] width 176 height 33
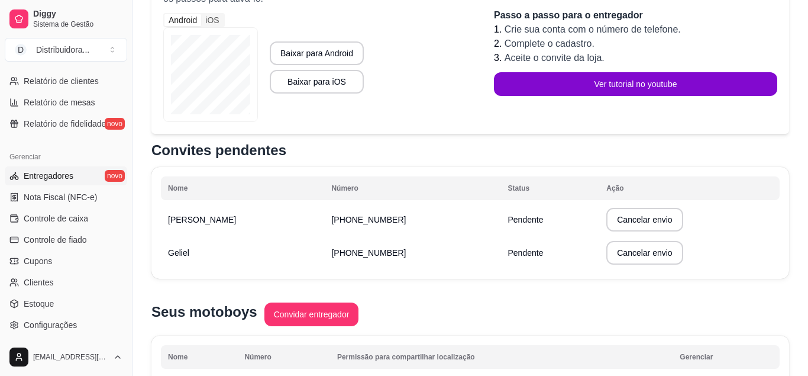
click at [324, 228] on td "[PHONE_NUMBER]" at bounding box center [412, 219] width 176 height 33
click at [305, 310] on button "Convidar entregador" at bounding box center [312, 314] width 92 height 23
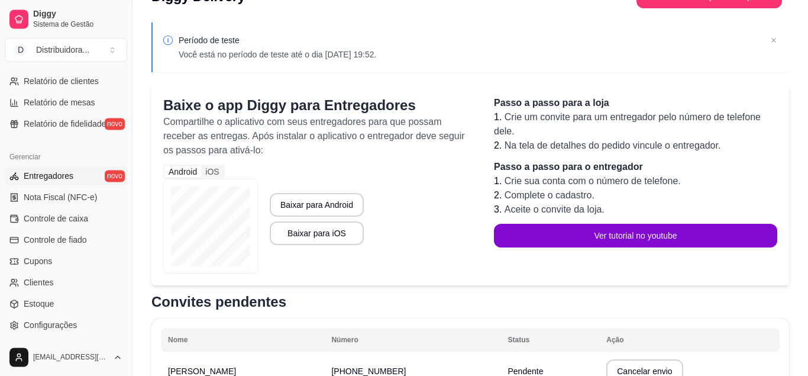
scroll to position [0, 0]
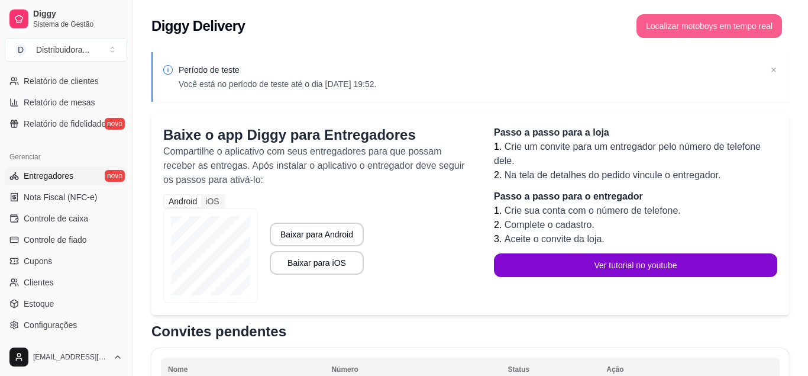
click at [721, 21] on button "Localizar motoboys em tempo real" at bounding box center [710, 26] width 146 height 24
